Goal: Transaction & Acquisition: Purchase product/service

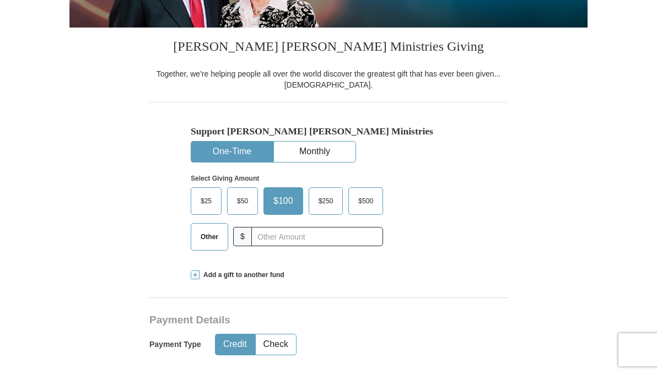
scroll to position [220, 0]
click at [238, 162] on button "One-Time" at bounding box center [232, 152] width 82 height 20
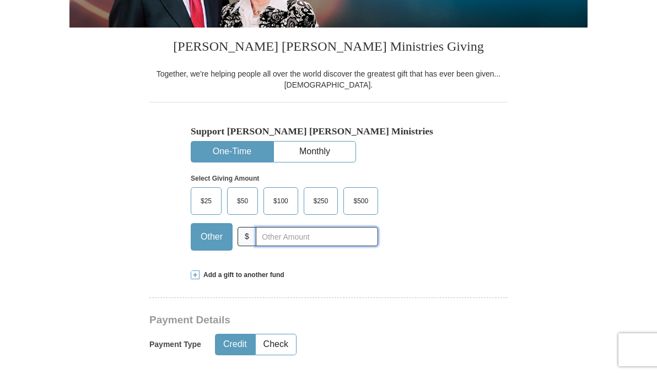
click at [279, 246] on input "text" at bounding box center [317, 236] width 122 height 19
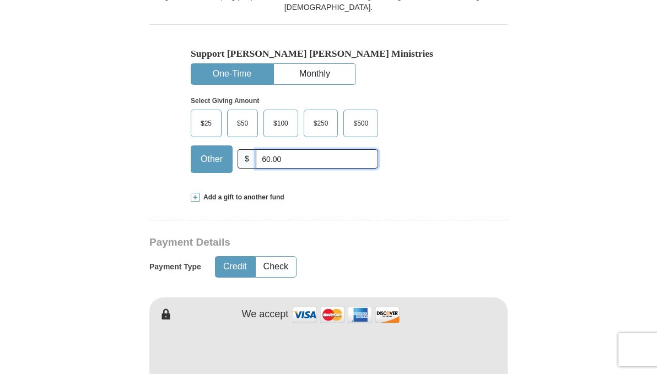
scroll to position [386, 0]
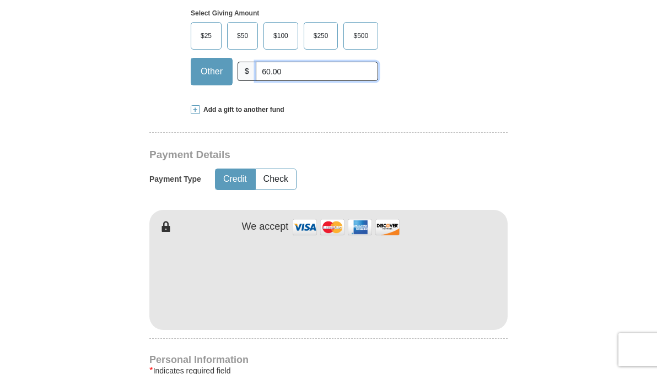
type input "60.00"
click at [236, 190] on button "Credit" at bounding box center [235, 179] width 39 height 20
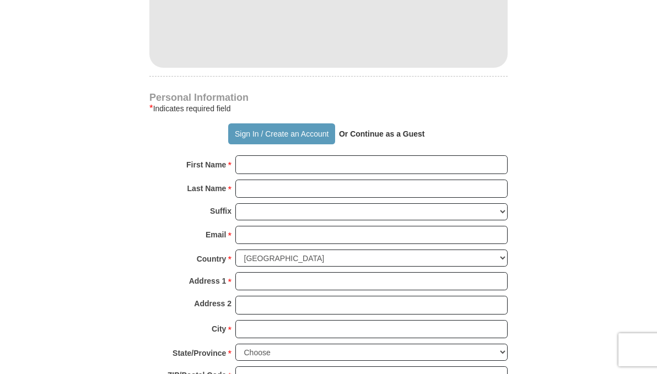
scroll to position [661, 0]
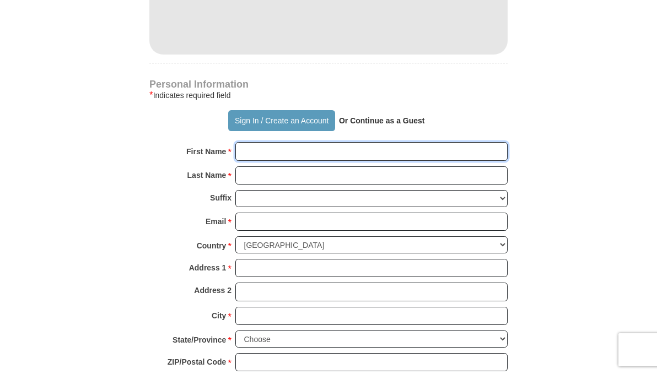
click at [282, 161] on input "First Name *" at bounding box center [371, 151] width 272 height 19
type input "RiCHARD"
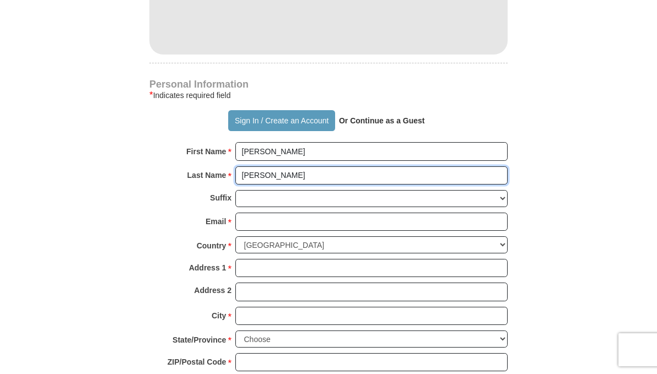
type input "[PERSON_NAME]"
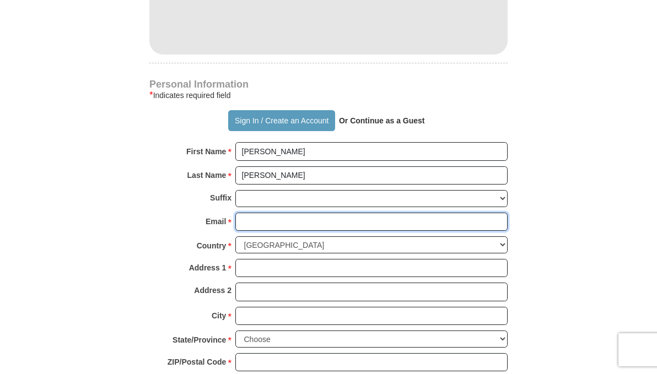
click at [266, 232] on input "Email *" at bounding box center [371, 222] width 272 height 19
type input "[PERSON_NAME][EMAIL_ADDRESS][DOMAIN_NAME]"
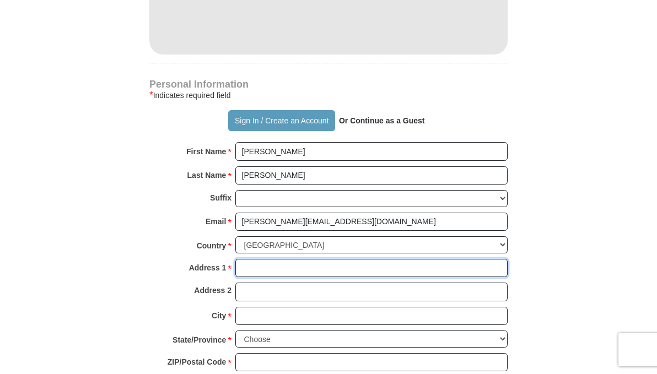
type input "5029 S Diamond Pt"
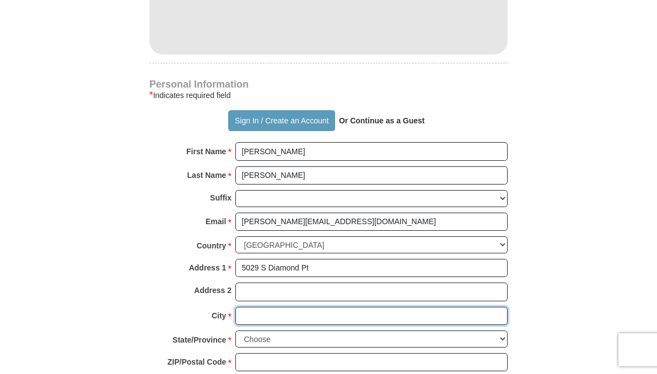
type input "Mapleton"
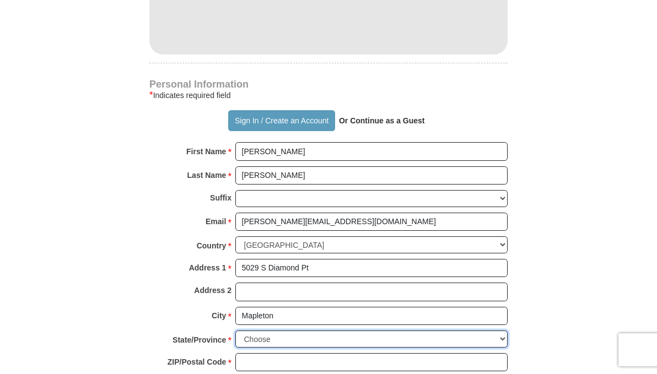
select select "IL"
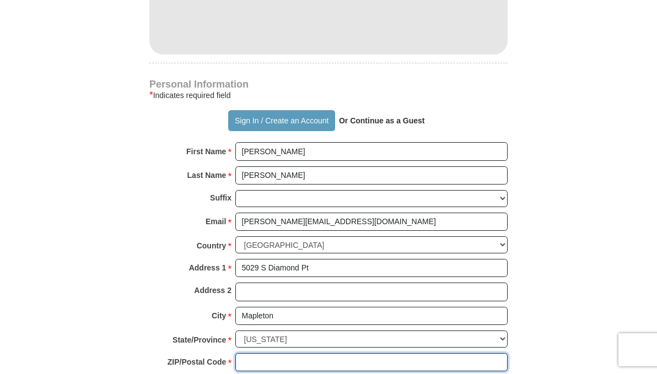
type input "61547"
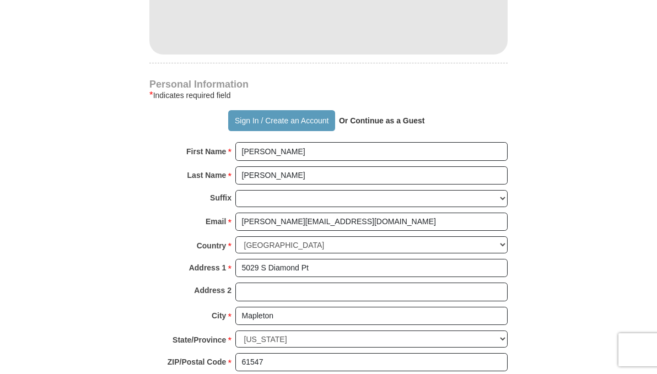
type input "3096459777"
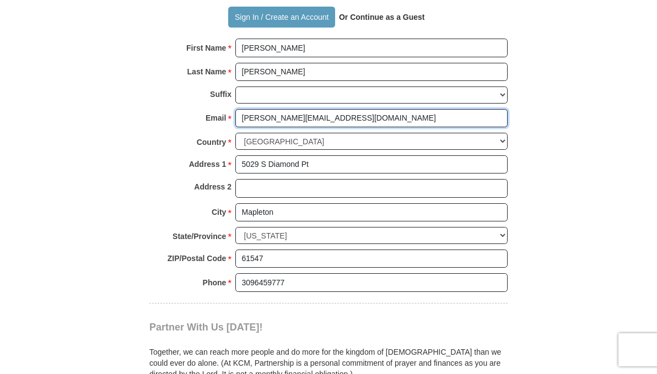
scroll to position [717, 0]
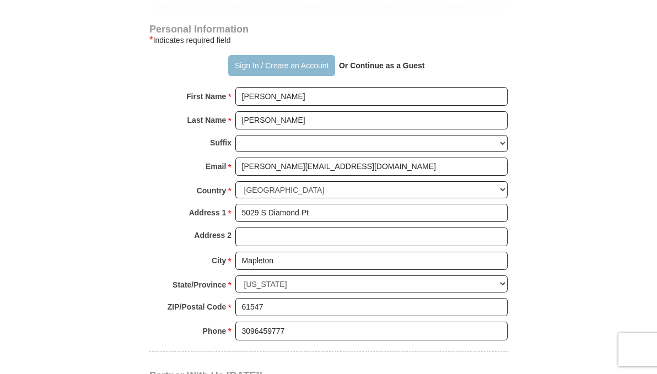
click at [281, 76] on button "Sign In / Create an Account" at bounding box center [281, 65] width 106 height 21
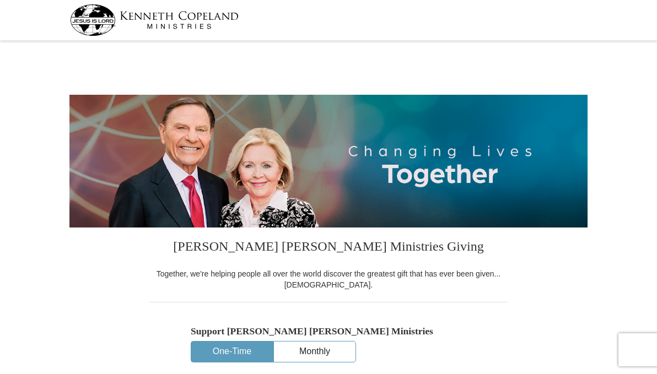
select select "IL"
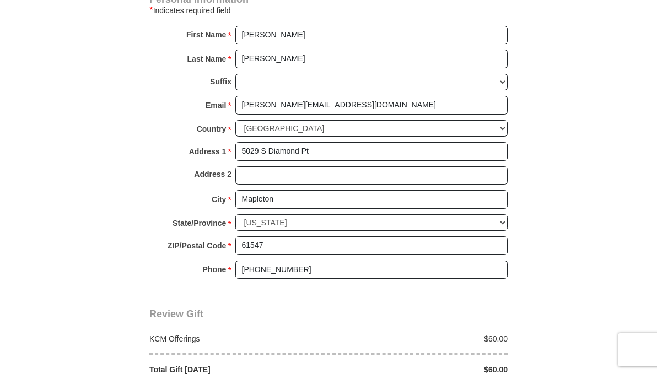
scroll to position [827, 0]
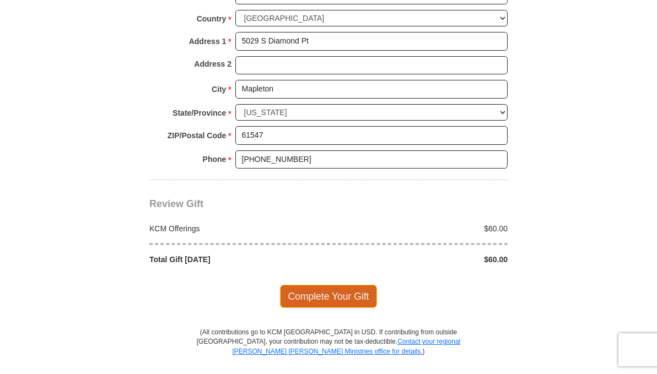
click at [329, 308] on span "Complete Your Gift" at bounding box center [329, 296] width 98 height 23
